Goal: Navigation & Orientation: Find specific page/section

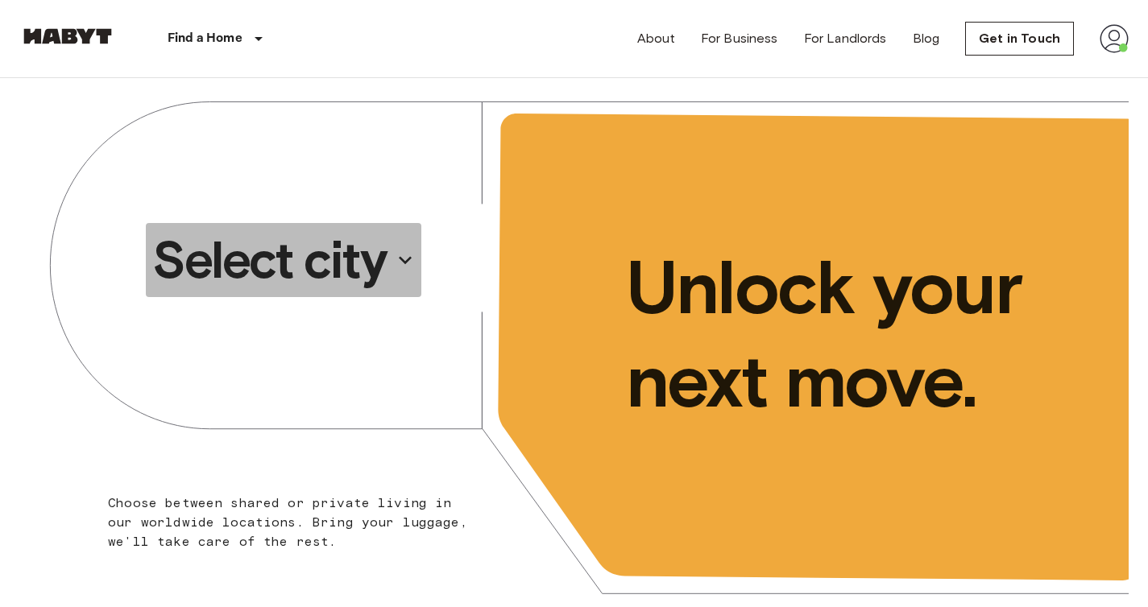
click at [345, 247] on p "Select city" at bounding box center [269, 260] width 234 height 64
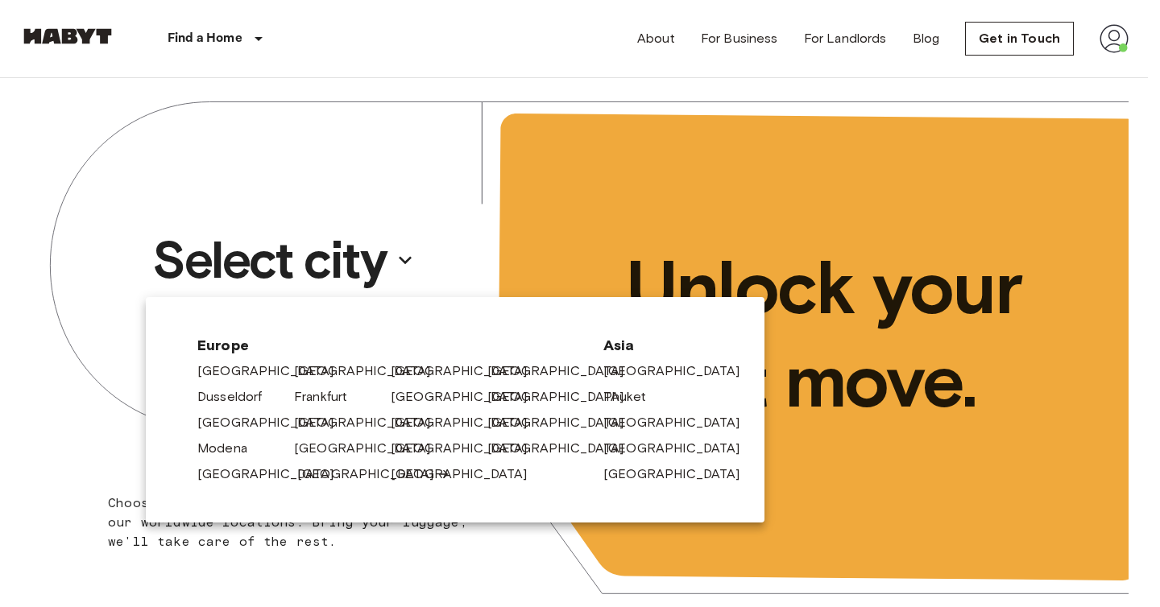
click at [316, 479] on link "[GEOGRAPHIC_DATA]" at bounding box center [373, 474] width 153 height 19
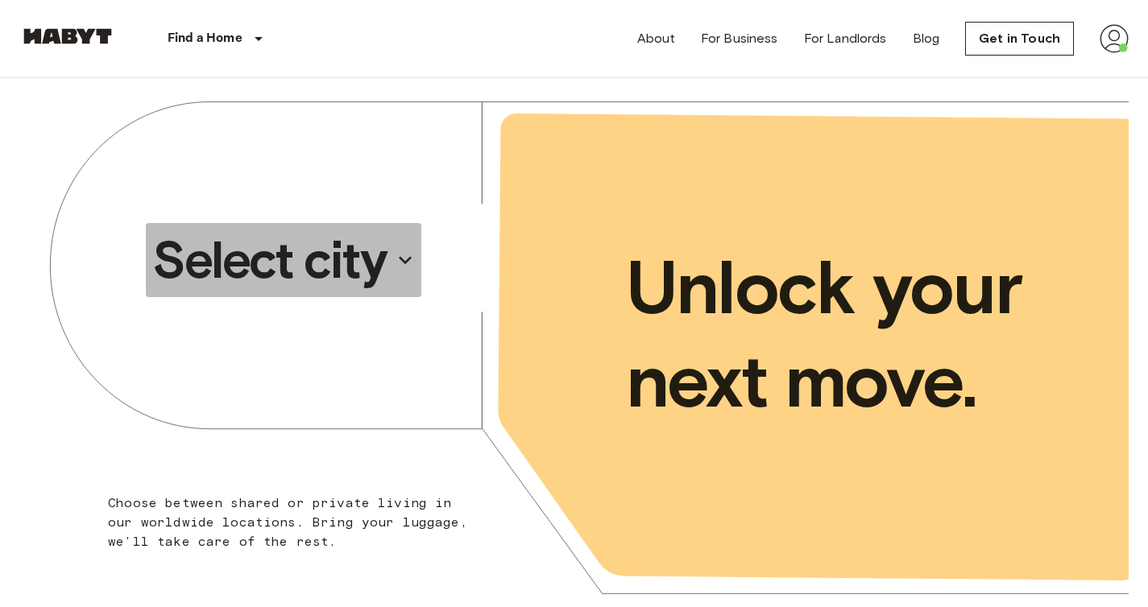
click at [361, 284] on p "Select city" at bounding box center [269, 260] width 234 height 64
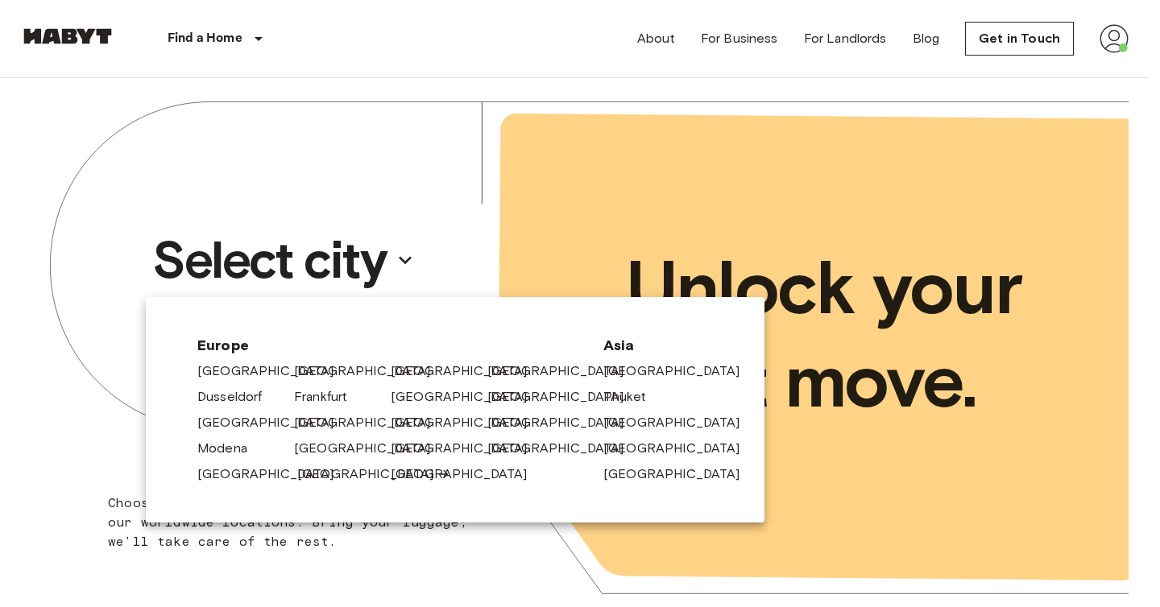
click at [322, 479] on link "[GEOGRAPHIC_DATA]" at bounding box center [373, 474] width 153 height 19
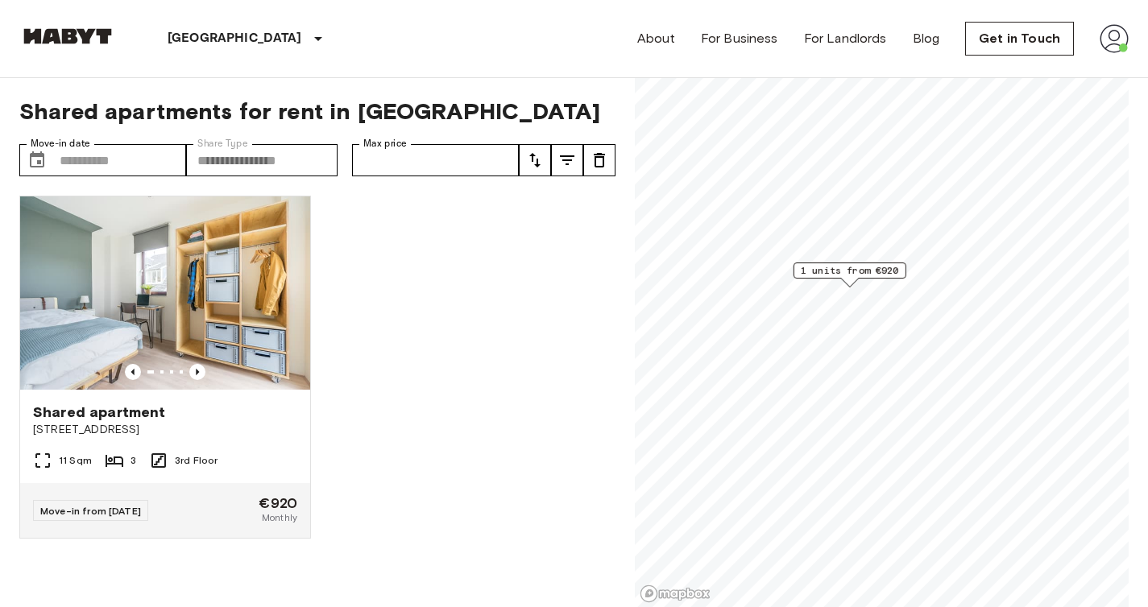
click at [72, 35] on img at bounding box center [67, 36] width 97 height 16
